Goal: Information Seeking & Learning: Learn about a topic

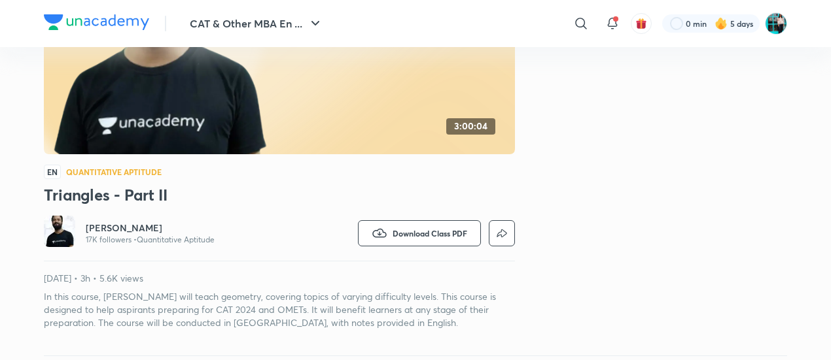
scroll to position [101, 0]
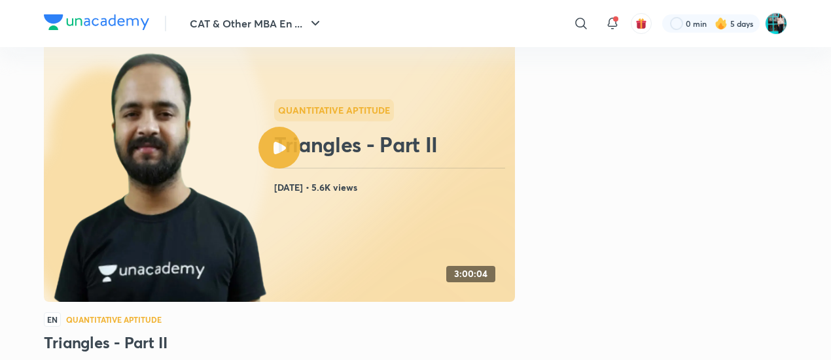
click at [285, 151] on icon at bounding box center [279, 148] width 12 height 12
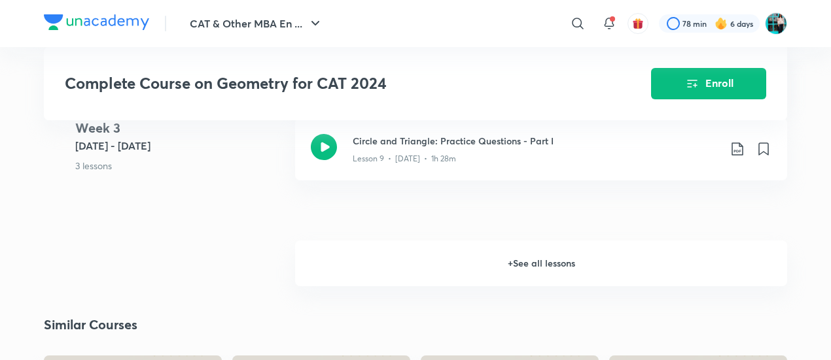
scroll to position [1245, 0]
click at [357, 260] on h6 "+ See all lessons" at bounding box center [541, 263] width 492 height 46
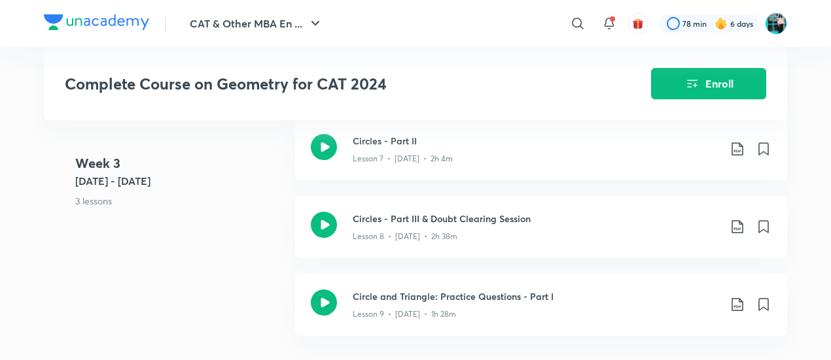
scroll to position [1084, 0]
